Goal: Find specific page/section: Find specific page/section

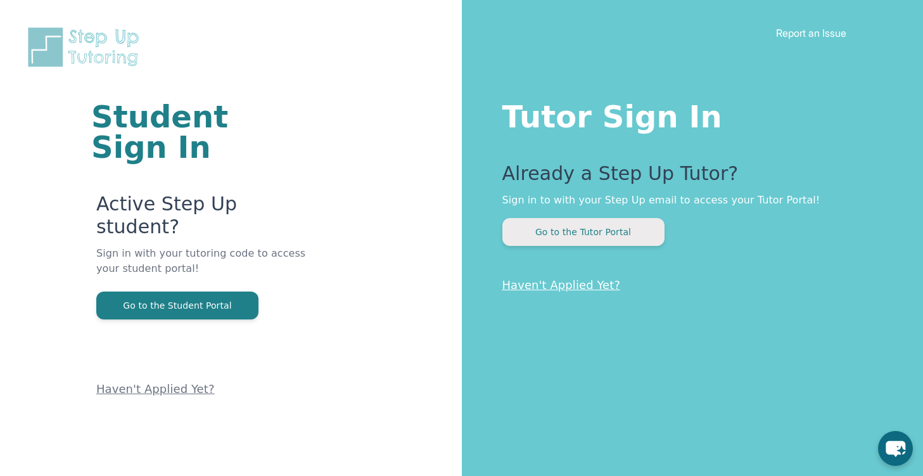
click at [619, 231] on button "Go to the Tutor Portal" at bounding box center [583, 232] width 162 height 28
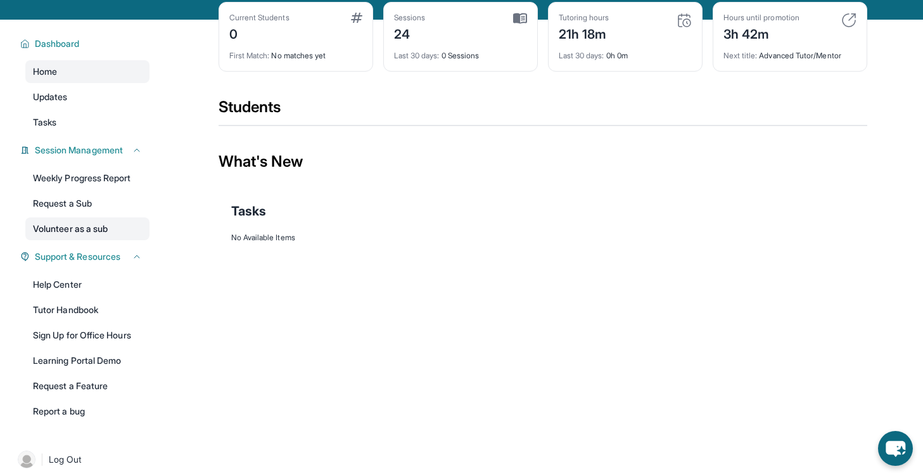
scroll to position [91, 0]
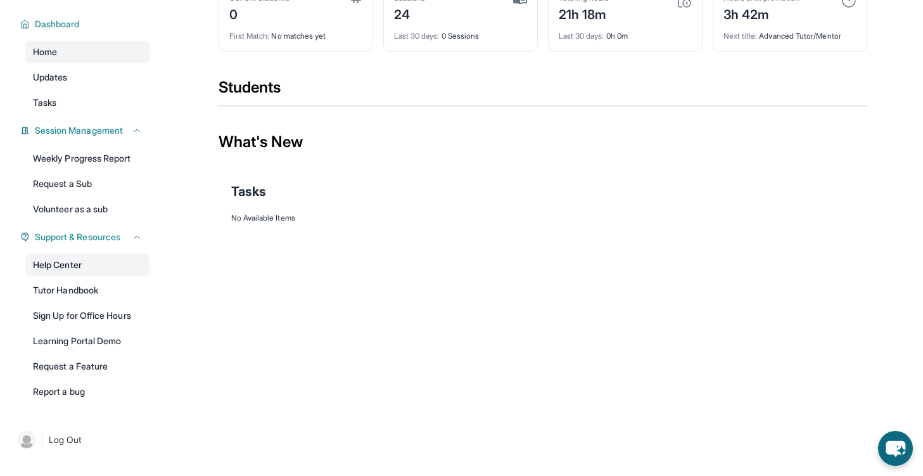
click at [82, 267] on link "Help Center" at bounding box center [87, 264] width 124 height 23
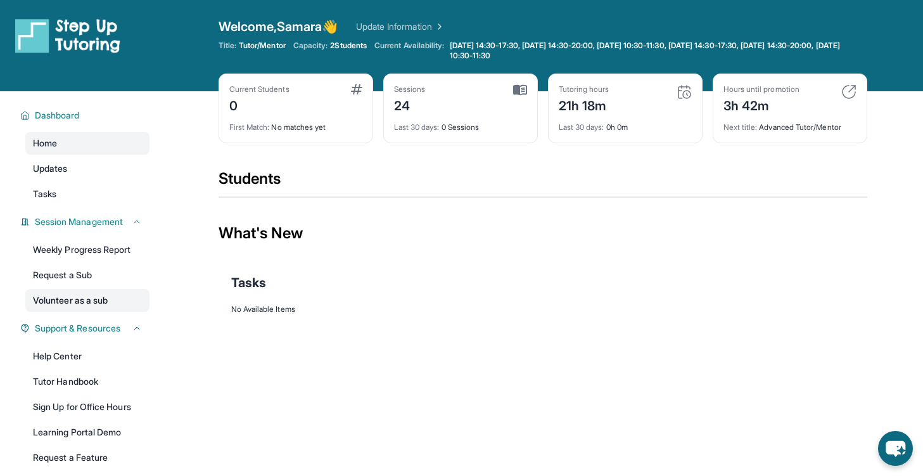
click at [91, 294] on link "Volunteer as a sub" at bounding box center [87, 300] width 124 height 23
